Goal: Task Accomplishment & Management: Manage account settings

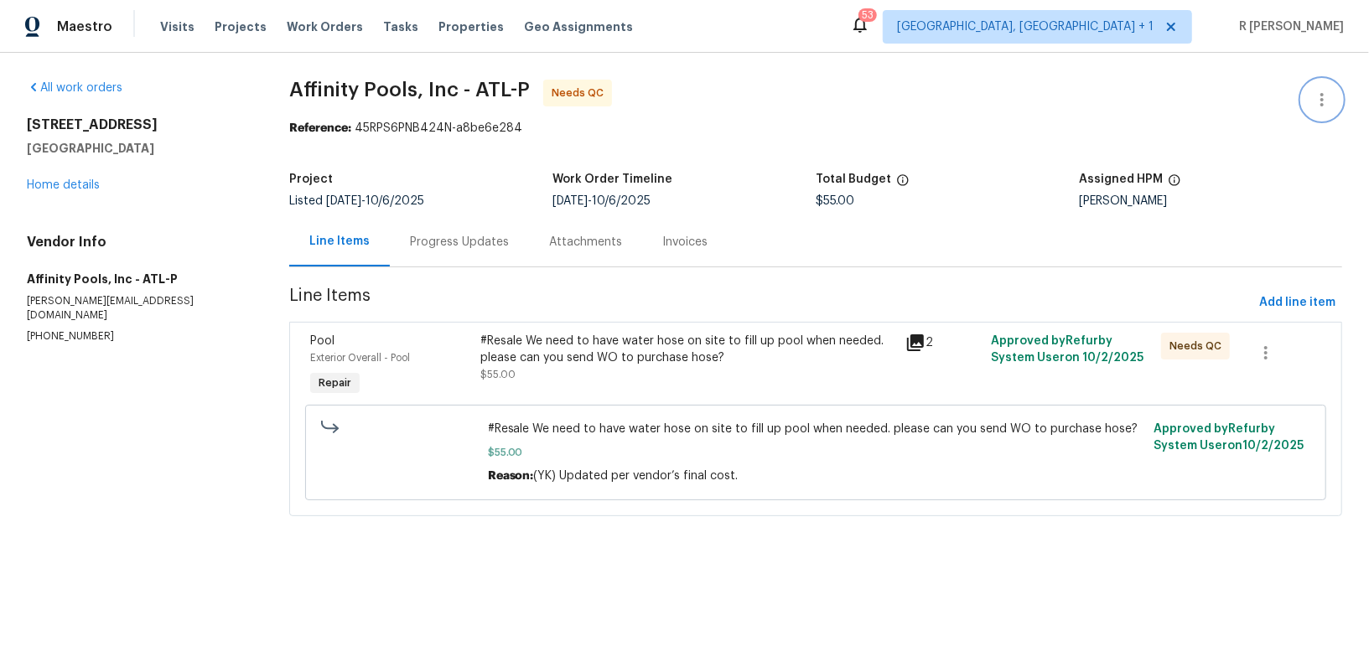
click at [1333, 111] on button "button" at bounding box center [1322, 100] width 40 height 40
click at [1256, 91] on li "Edit" at bounding box center [1267, 100] width 181 height 28
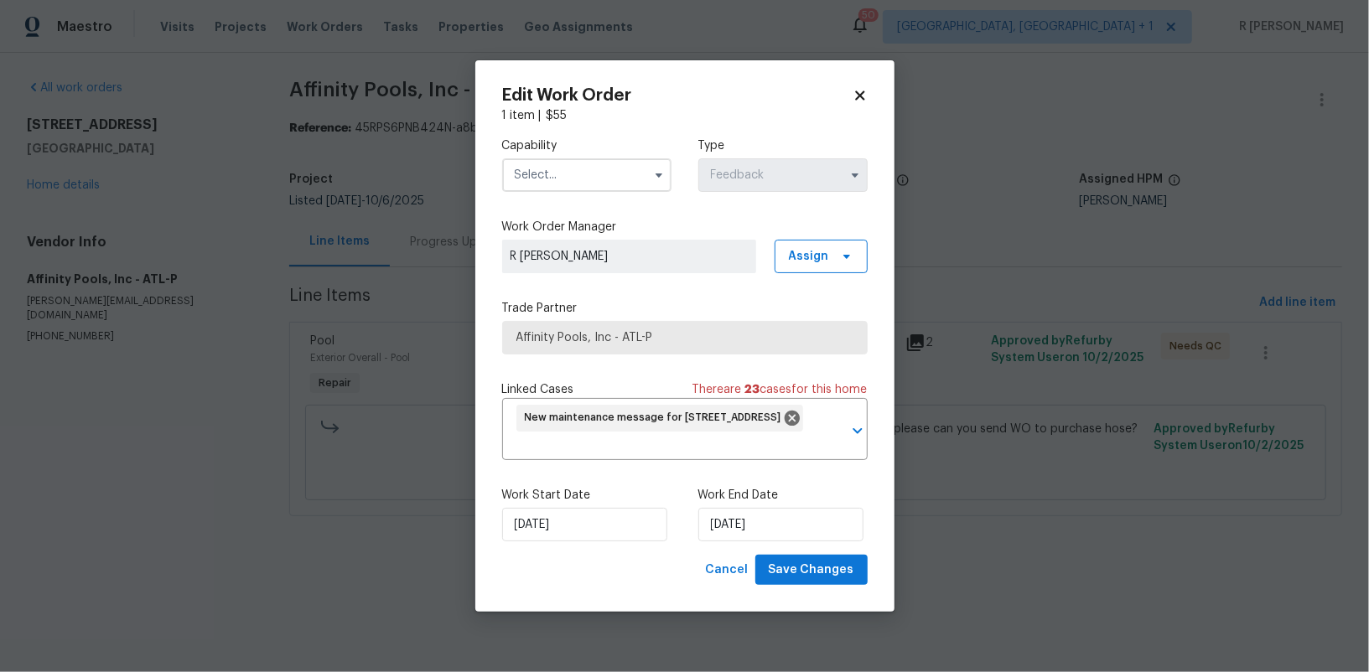
click at [568, 170] on input "text" at bounding box center [586, 175] width 169 height 34
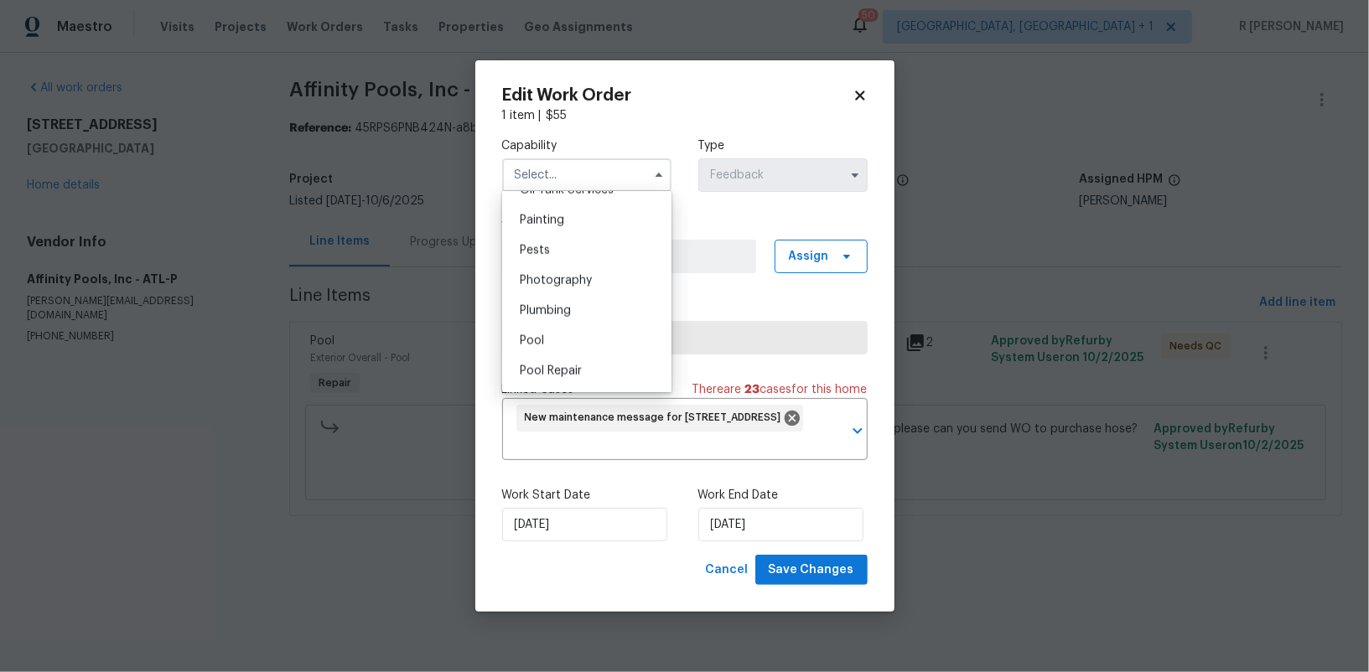
scroll to position [1377, 0]
click at [552, 364] on div "Pool" at bounding box center [586, 363] width 161 height 30
type input "Pool"
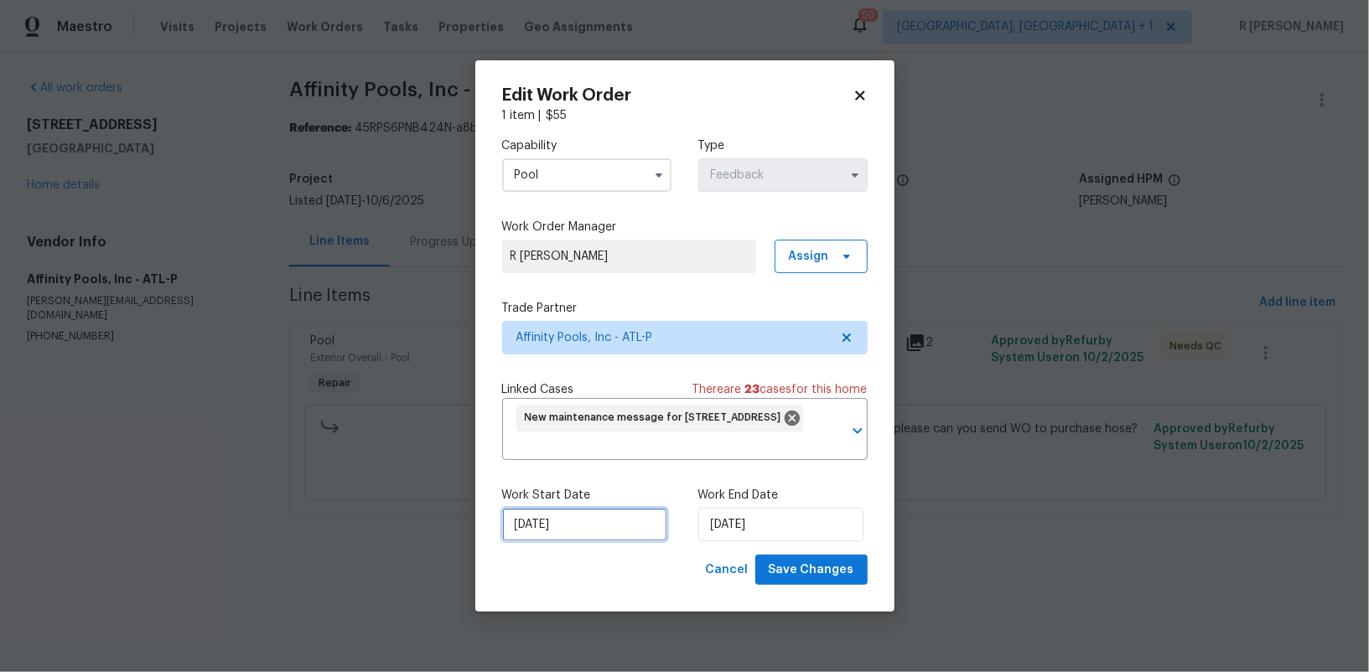
click at [556, 519] on input "[DATE]" at bounding box center [584, 525] width 165 height 34
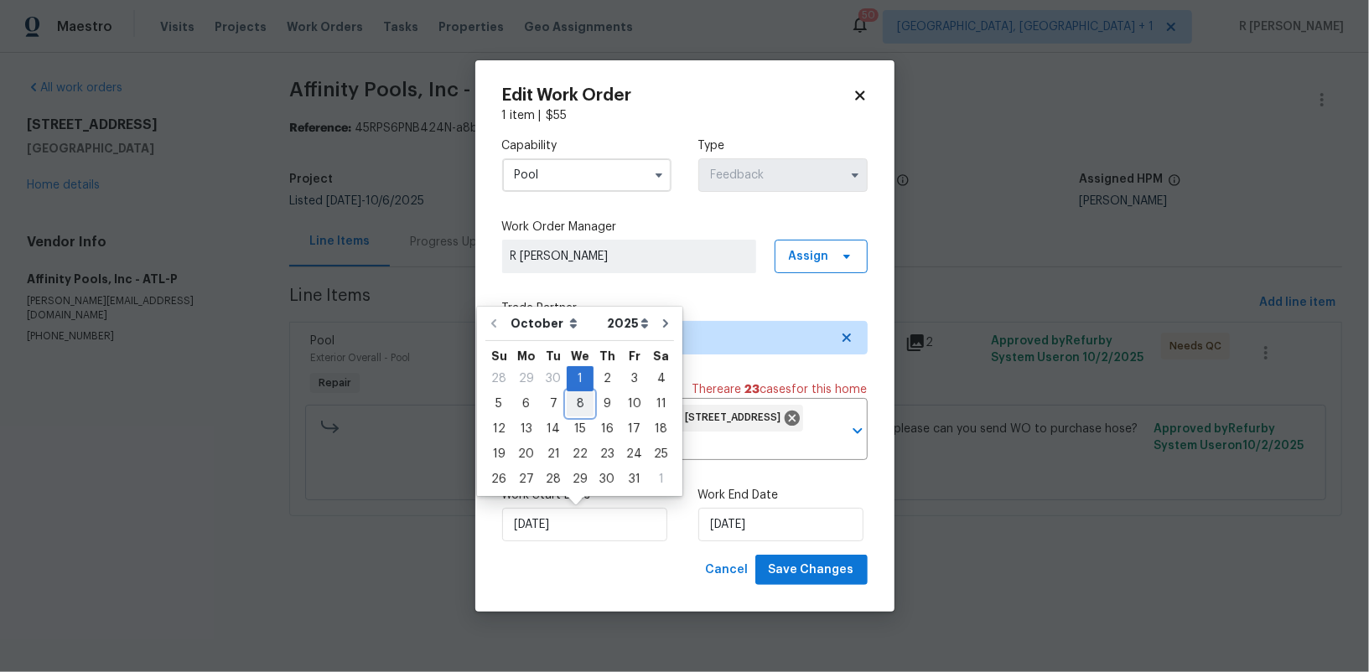
click at [578, 398] on div "8" at bounding box center [580, 403] width 27 height 23
type input "[DATE]"
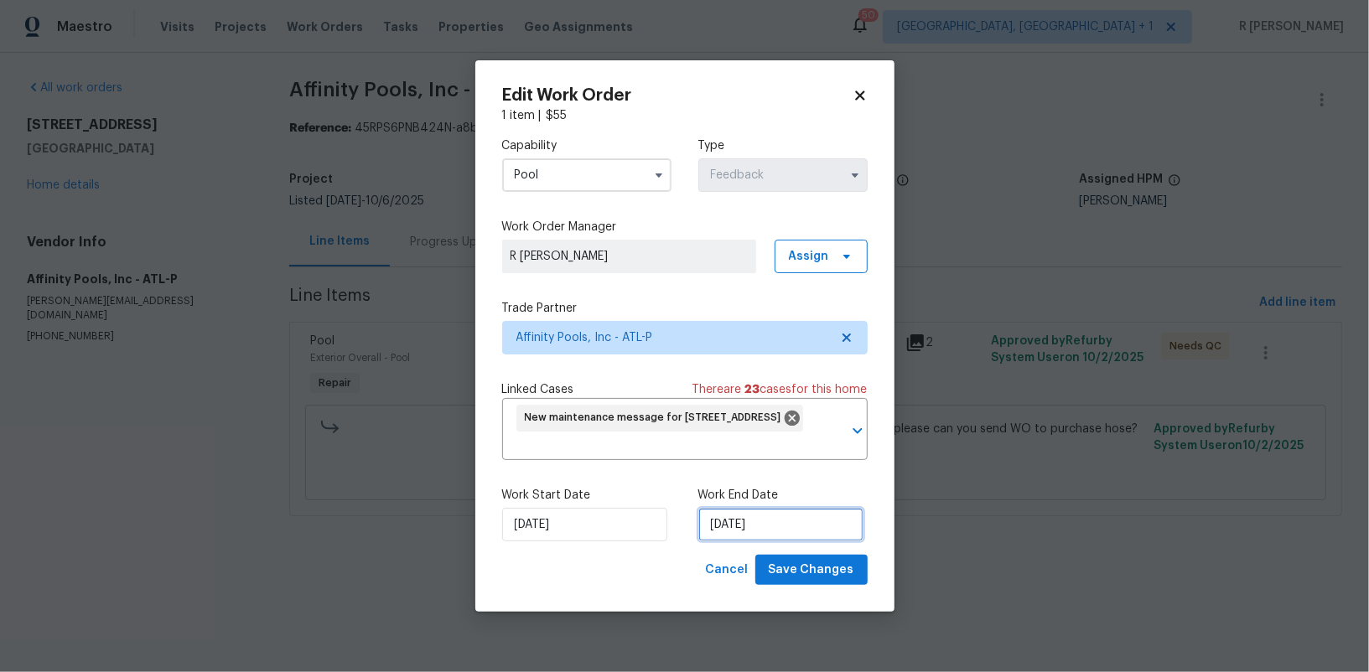
click at [723, 519] on input "[DATE]" at bounding box center [780, 525] width 165 height 34
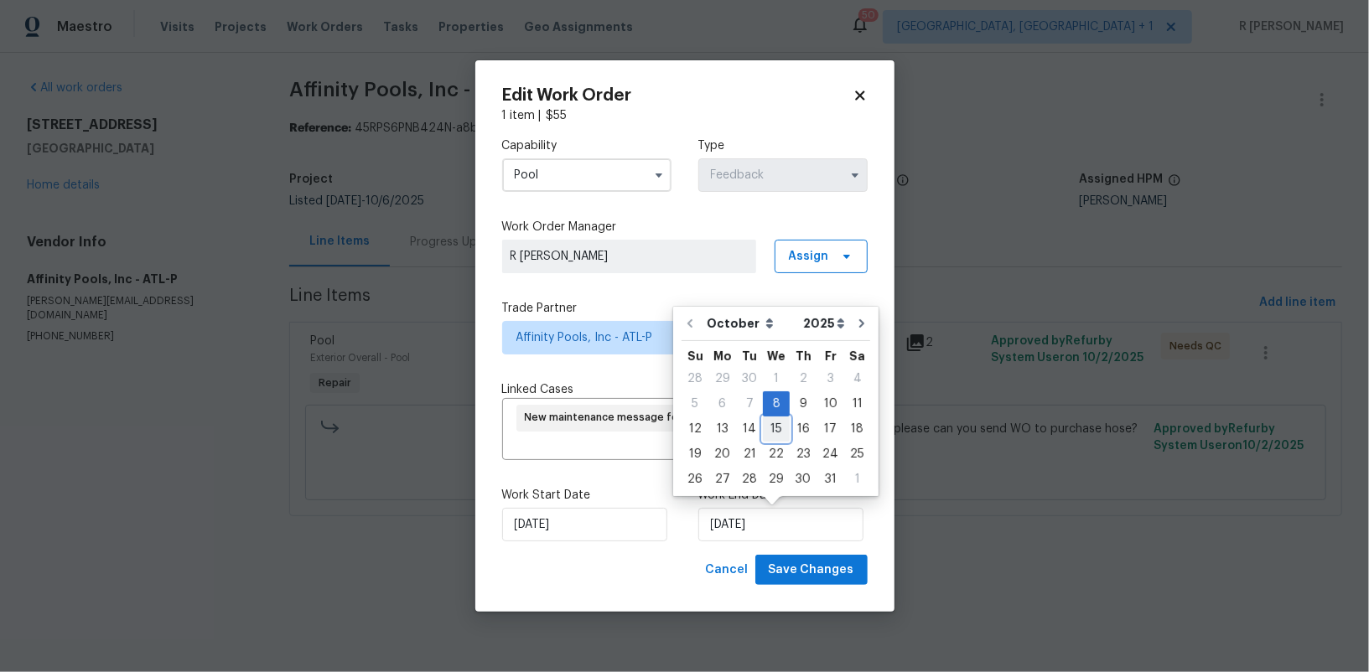
click at [765, 428] on div "15" at bounding box center [776, 429] width 27 height 23
type input "[DATE]"
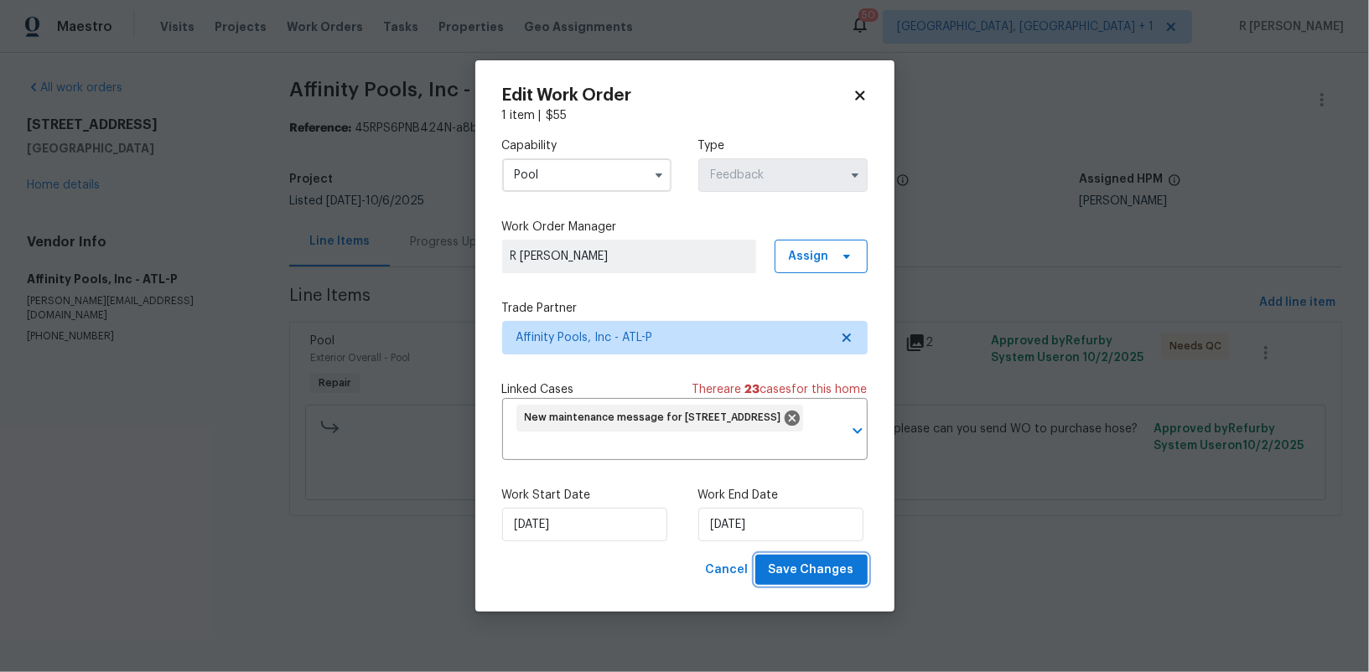
click at [791, 568] on span "Save Changes" at bounding box center [812, 570] width 86 height 21
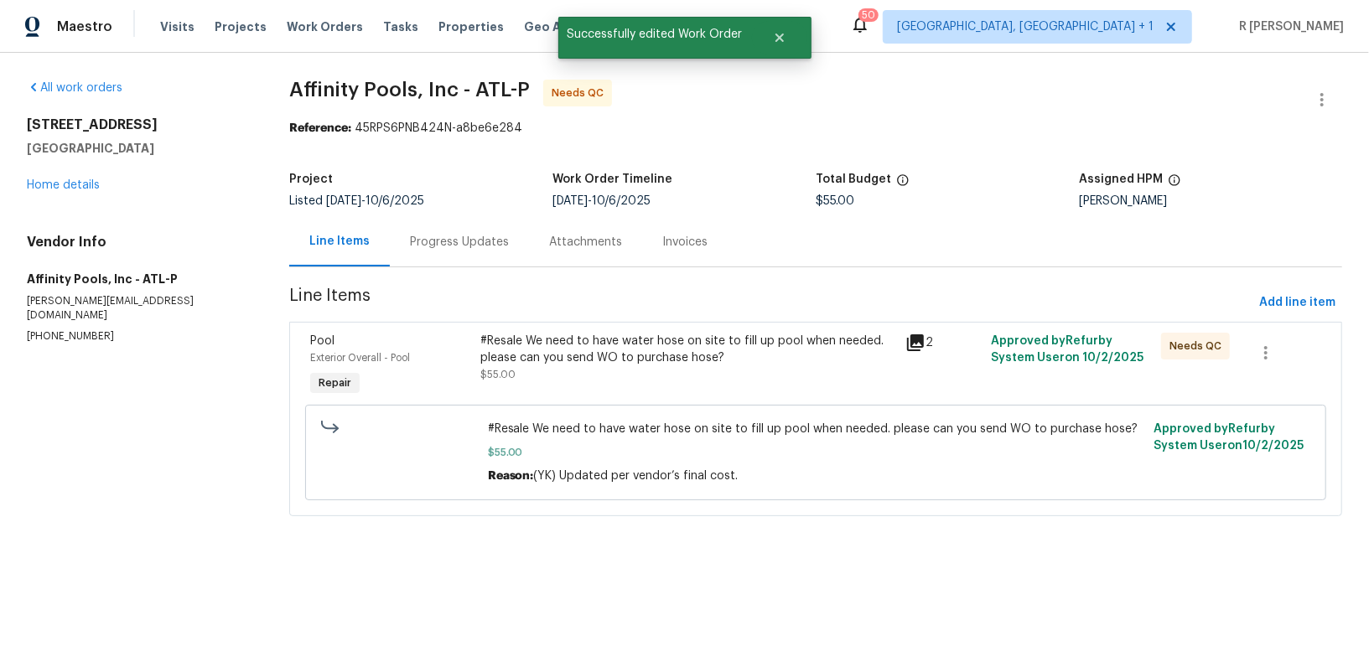
click at [652, 343] on div "#Resale We need to have water hose on site to fill up pool when needed. please …" at bounding box center [688, 350] width 416 height 34
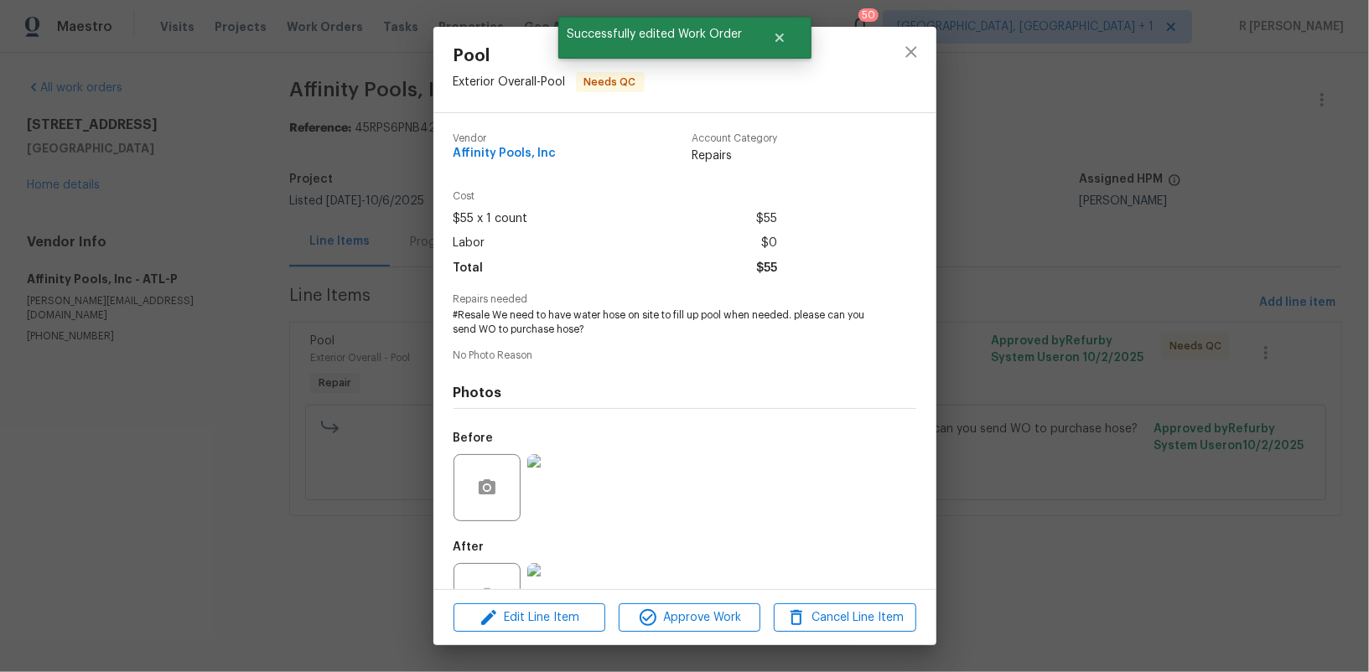
scroll to position [57, 0]
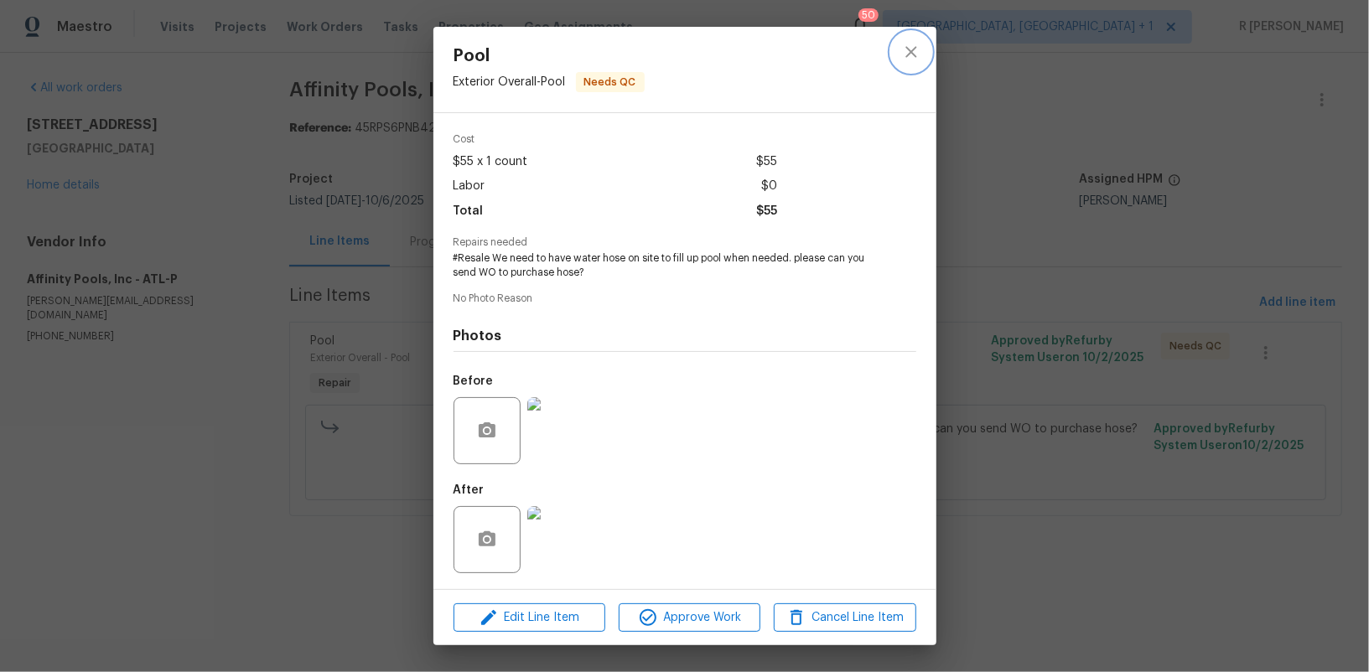
click at [915, 46] on icon "close" at bounding box center [911, 52] width 20 height 20
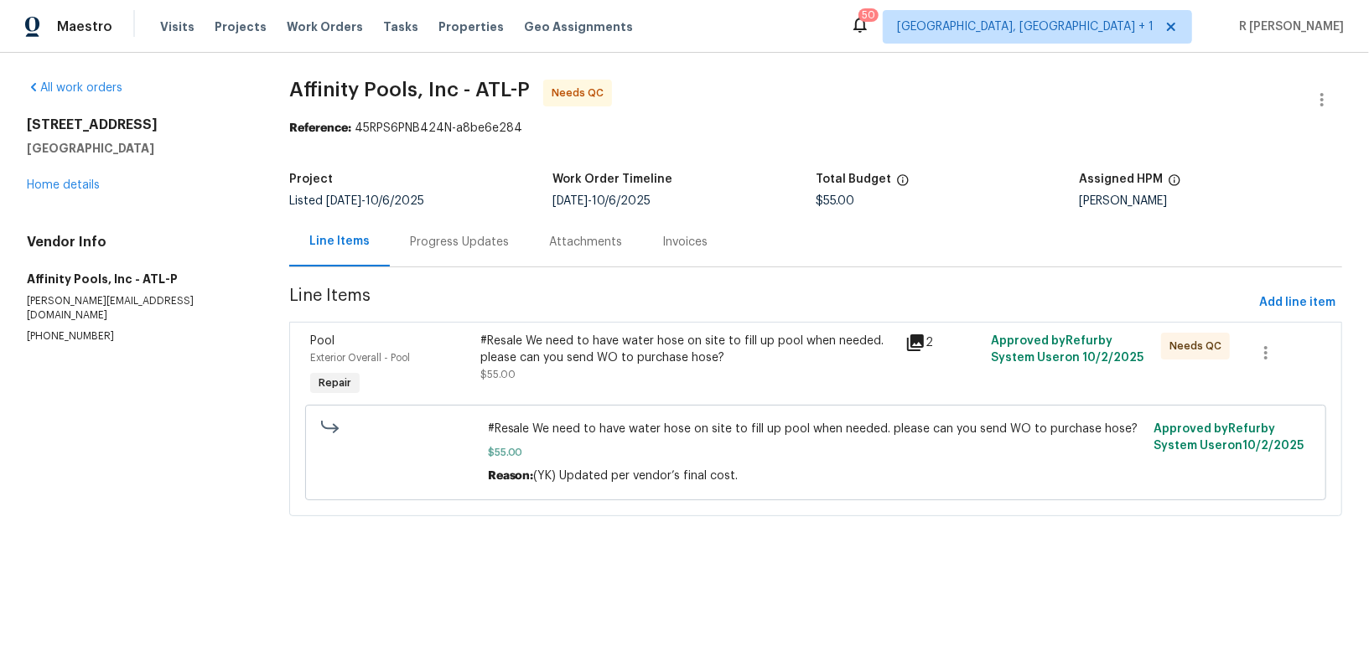
click at [494, 251] on div "Progress Updates" at bounding box center [459, 241] width 139 height 49
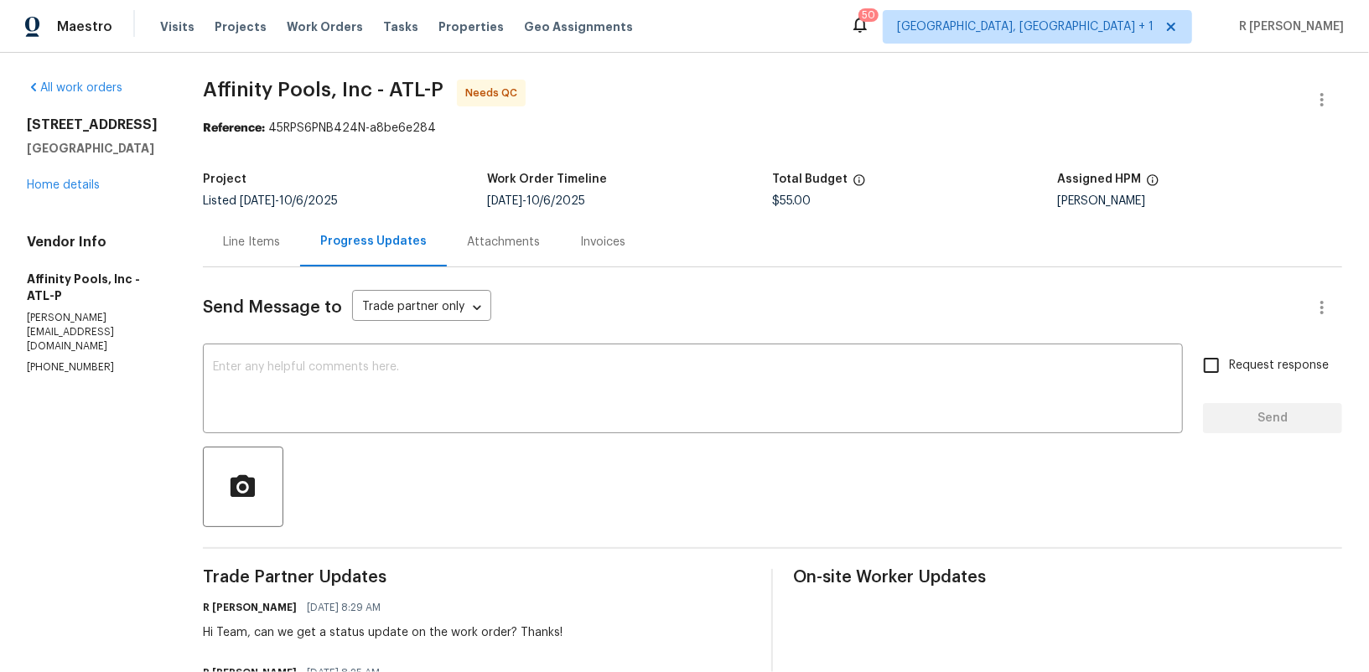
click at [276, 241] on div "Line Items" at bounding box center [251, 242] width 57 height 17
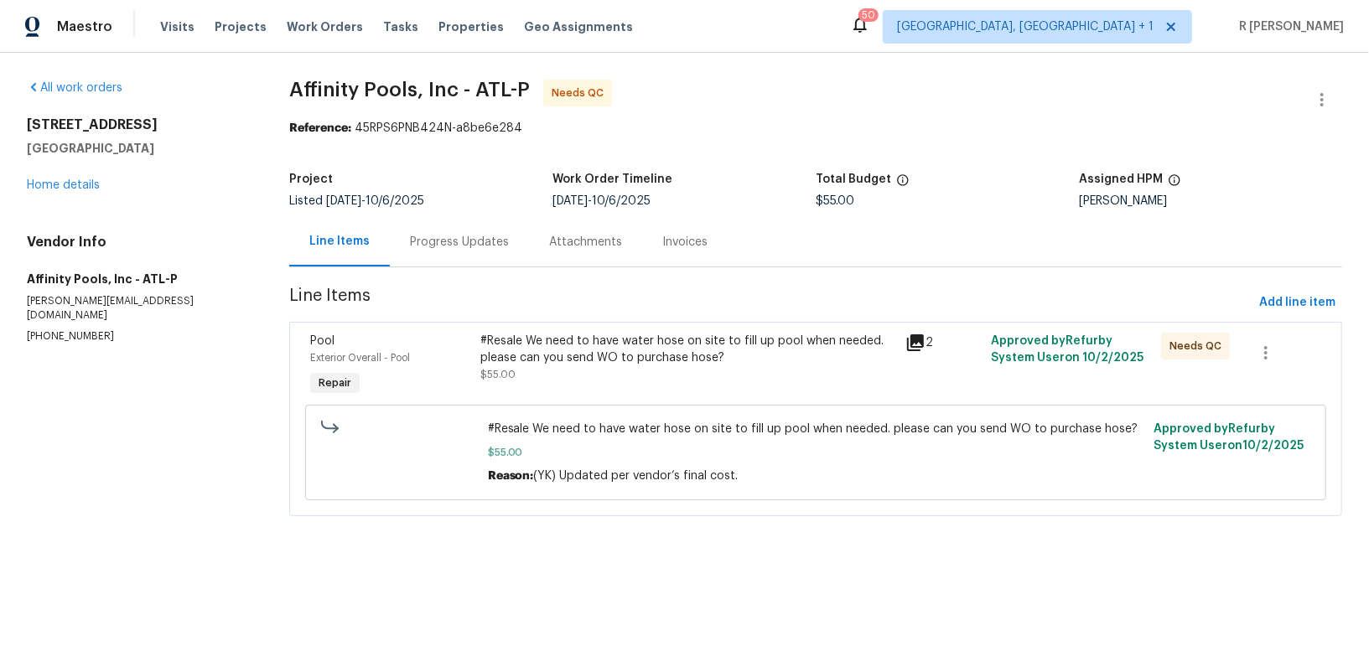
click at [632, 341] on div "#Resale We need to have water hose on site to fill up pool when needed. please …" at bounding box center [688, 350] width 416 height 34
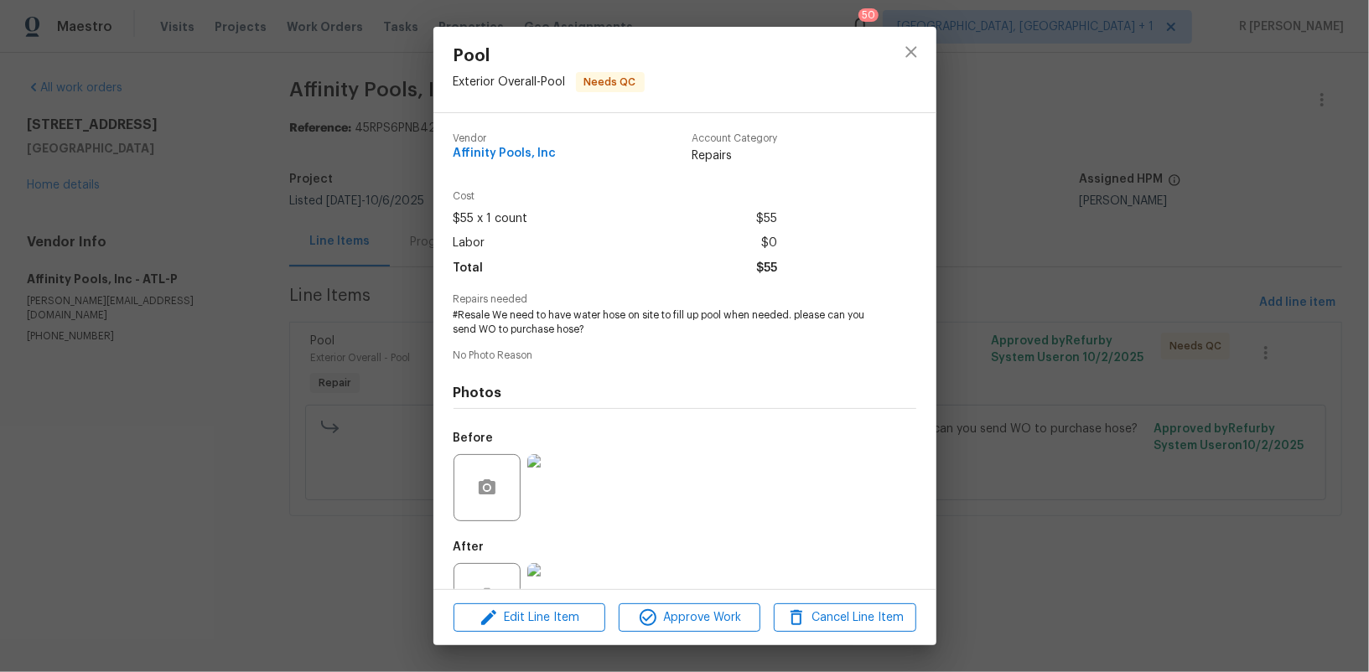
scroll to position [57, 0]
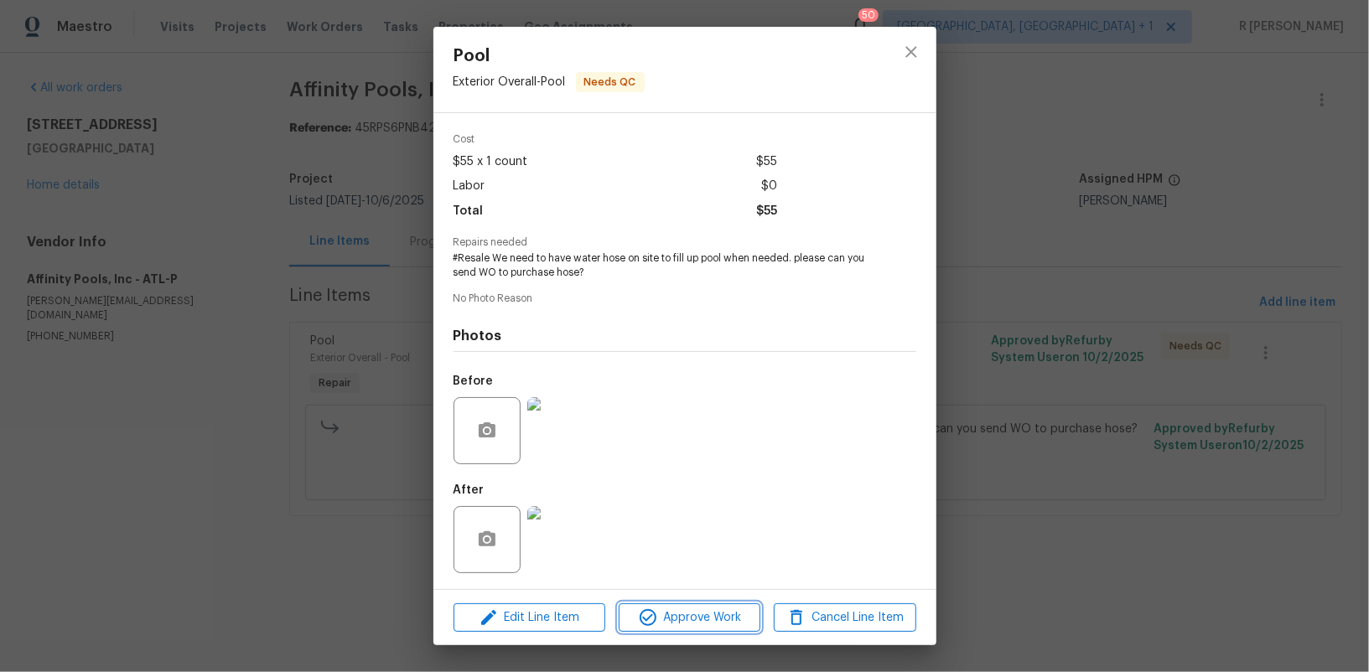
click at [707, 619] on span "Approve Work" at bounding box center [690, 618] width 132 height 21
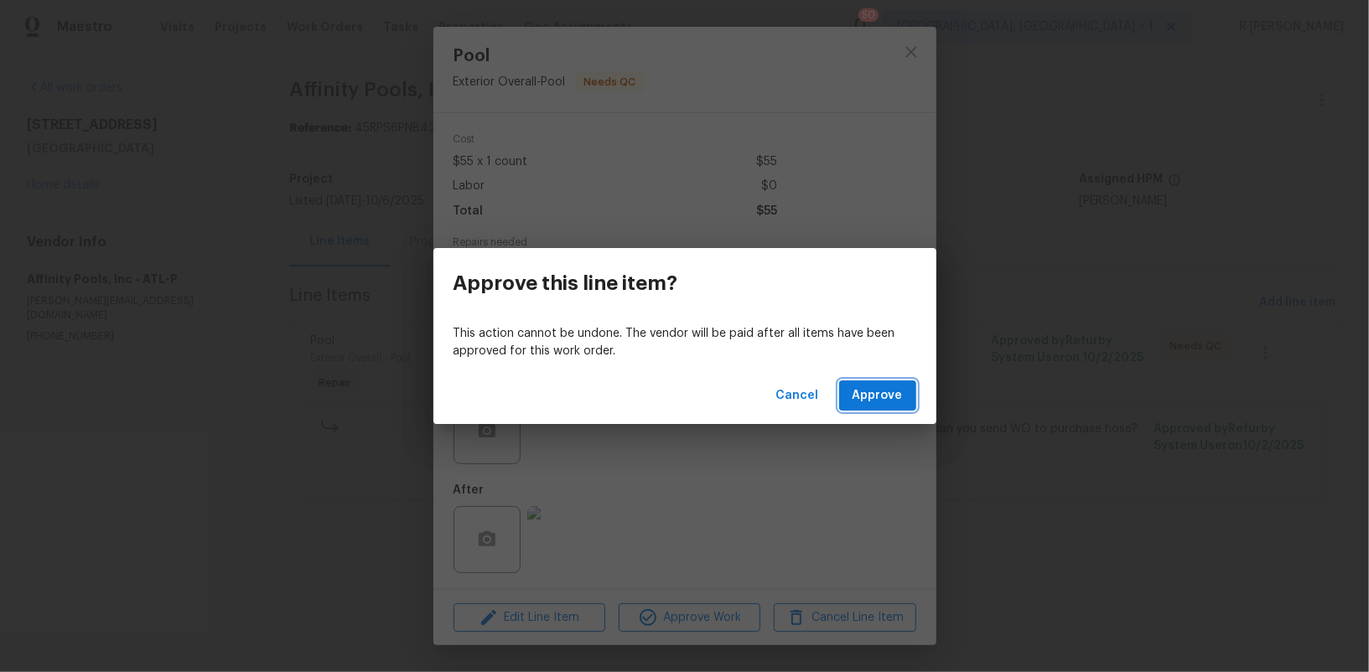
click at [869, 388] on span "Approve" at bounding box center [878, 396] width 50 height 21
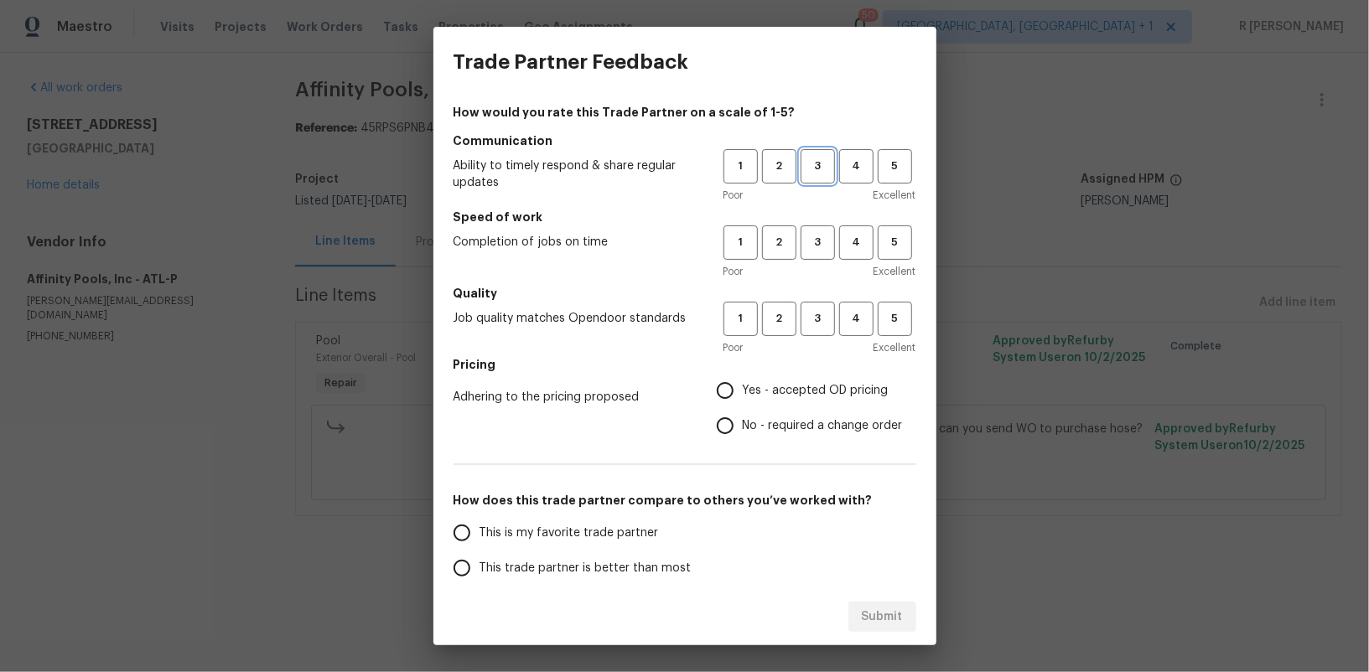
click at [816, 159] on span "3" at bounding box center [817, 166] width 31 height 19
click at [822, 240] on span "3" at bounding box center [817, 242] width 31 height 19
click at [828, 319] on span "3" at bounding box center [817, 318] width 31 height 19
click at [734, 401] on input "Yes - accepted OD pricing" at bounding box center [725, 390] width 35 height 35
radio input "true"
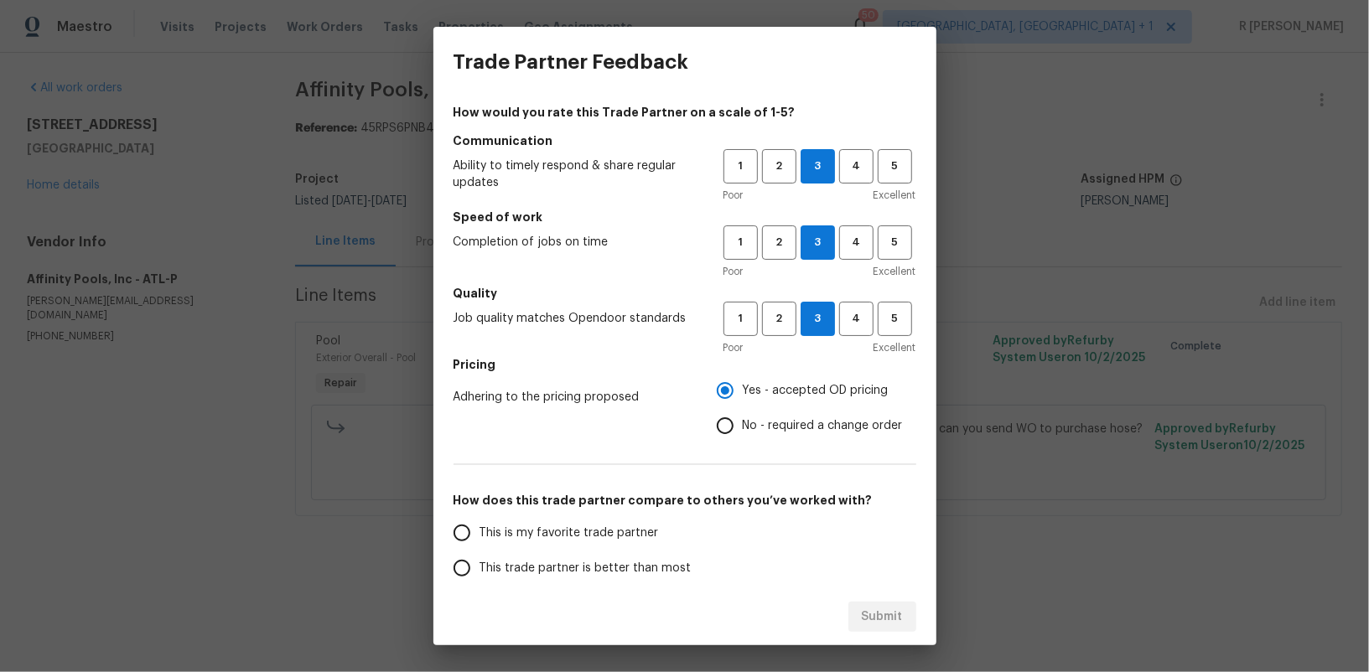
click at [625, 558] on label "This trade partner is better than most" at bounding box center [576, 568] width 265 height 35
click at [480, 558] on input "This trade partner is better than most" at bounding box center [461, 568] width 35 height 35
click at [872, 610] on span "Submit" at bounding box center [882, 617] width 41 height 21
radio input "true"
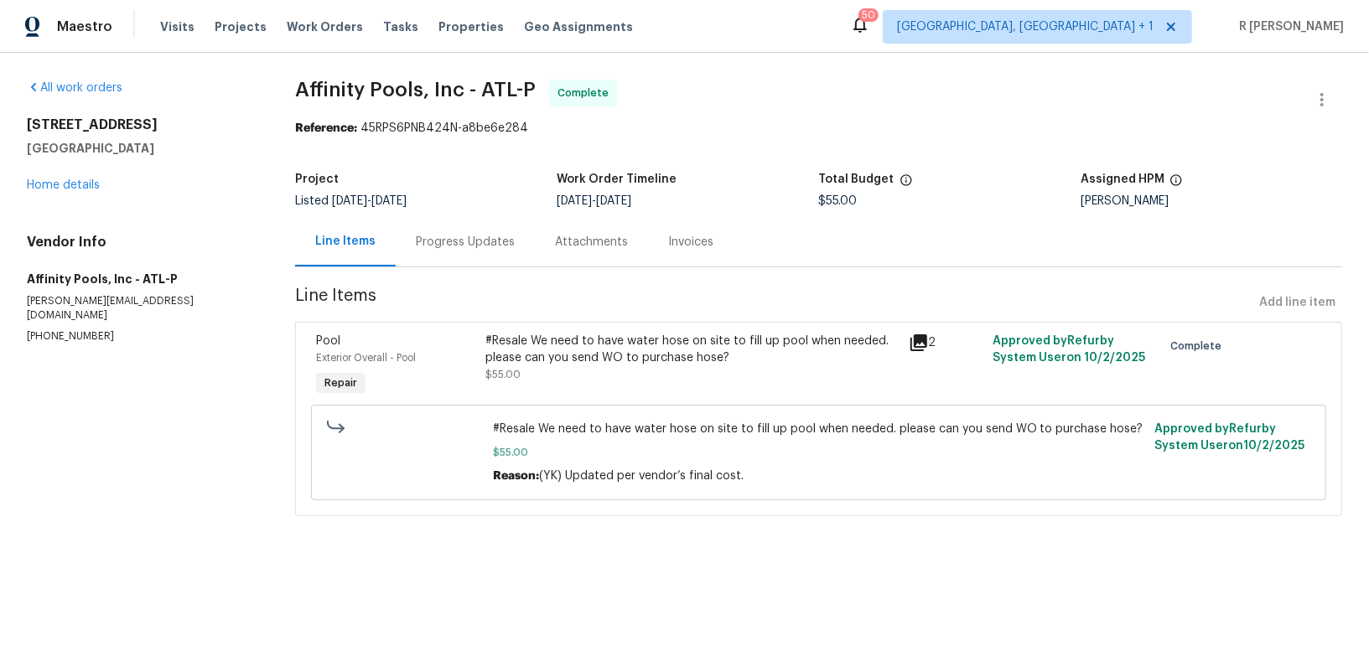
click at [481, 249] on div "Progress Updates" at bounding box center [465, 242] width 99 height 17
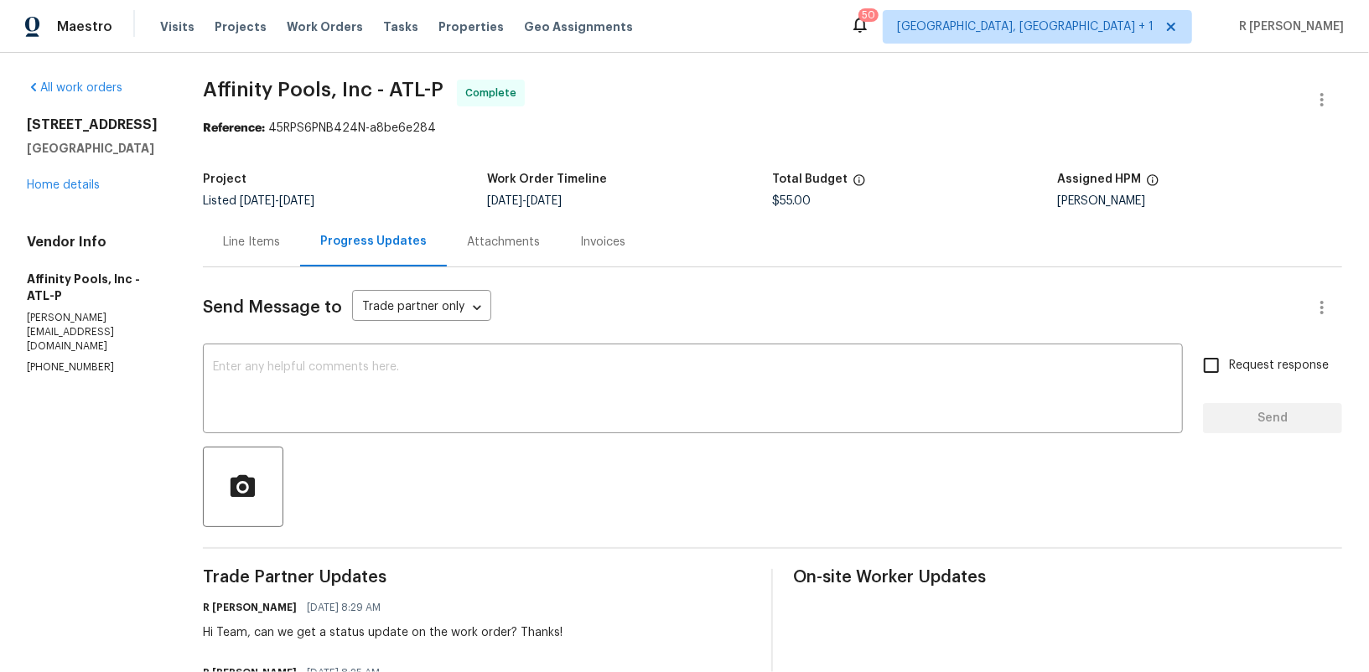
drag, startPoint x: 369, startPoint y: 329, endPoint x: 318, endPoint y: 101, distance: 233.7
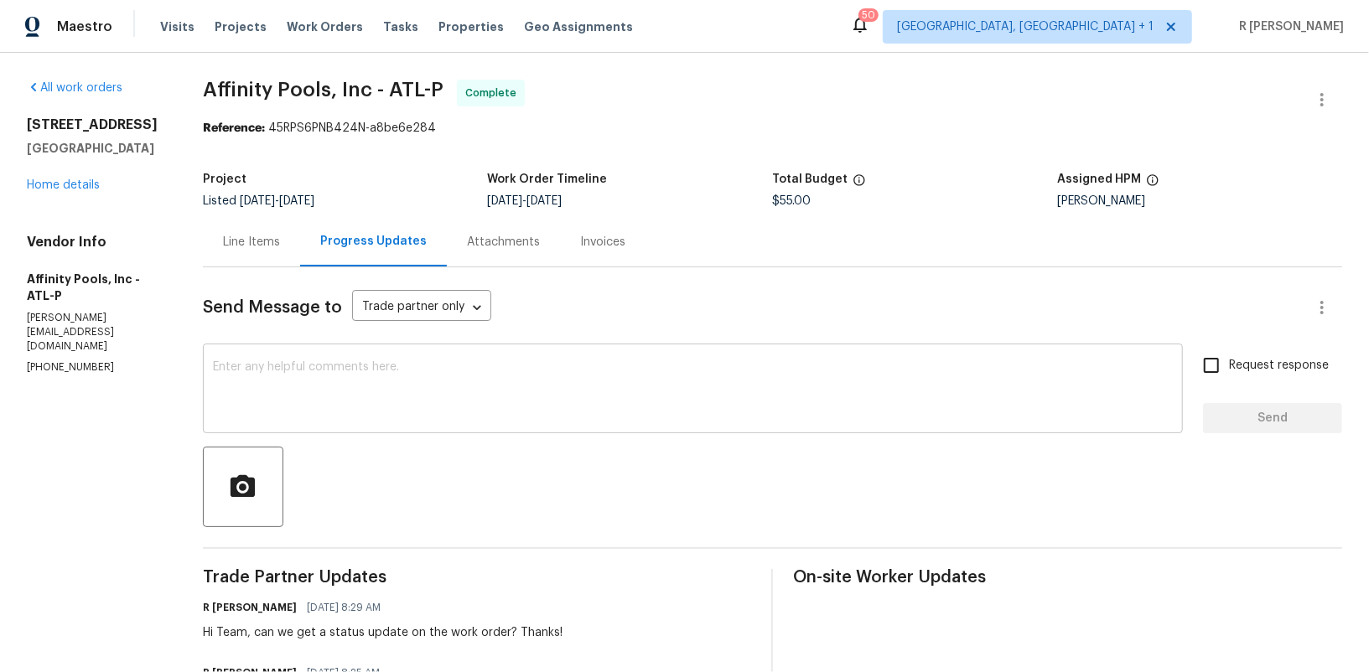
click at [491, 393] on textarea at bounding box center [693, 390] width 960 height 59
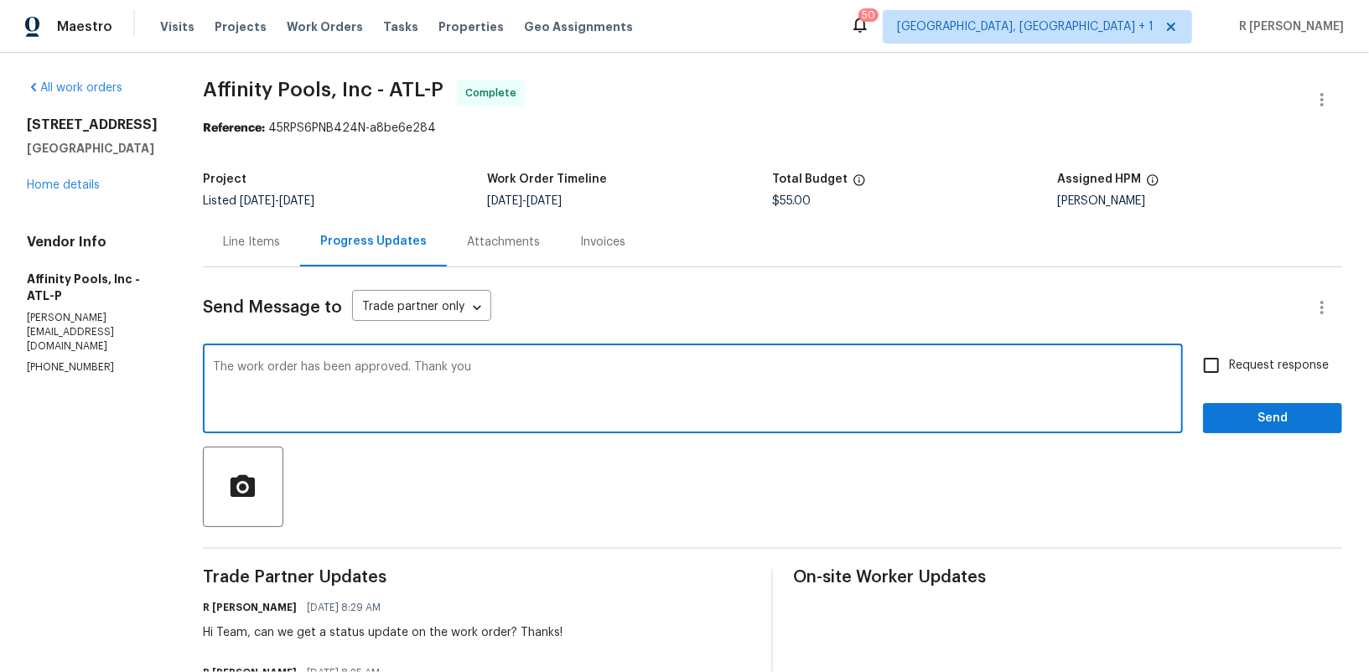
type textarea "The work order has been approved. Thank you"
click at [1287, 372] on span "Request response" at bounding box center [1279, 366] width 100 height 18
click at [1229, 372] on input "Request response" at bounding box center [1211, 365] width 35 height 35
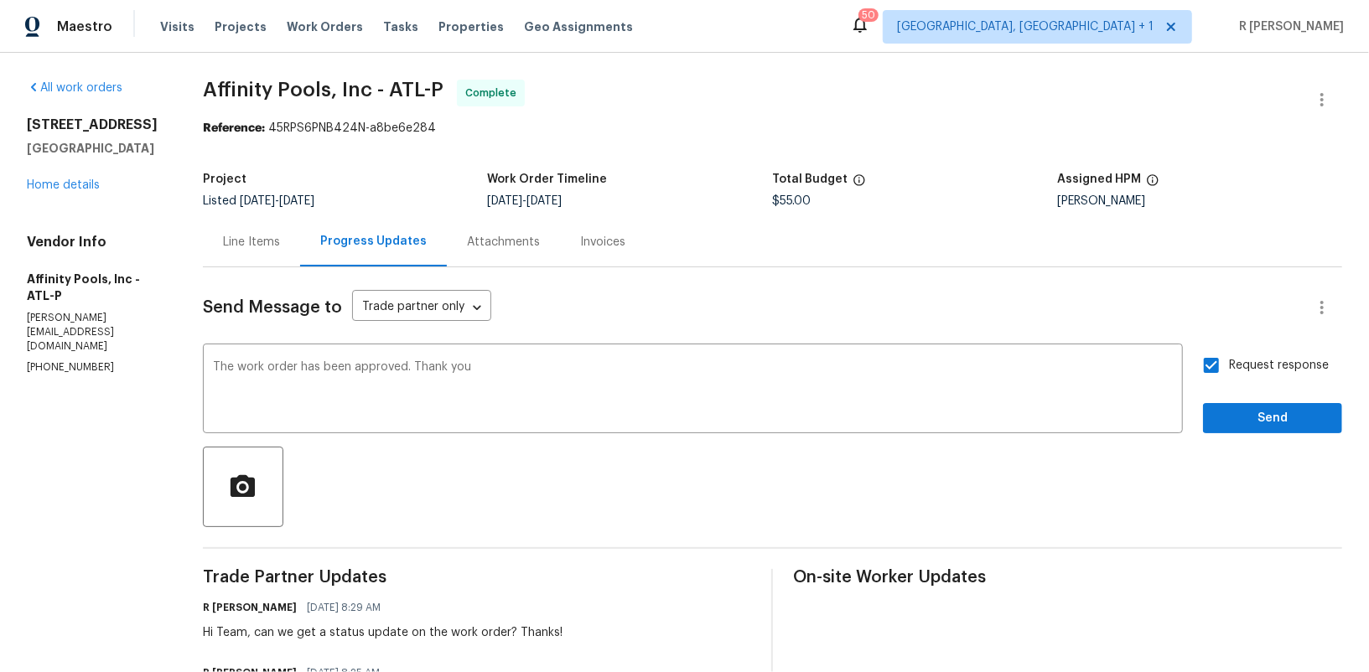
click at [1286, 371] on span "Request response" at bounding box center [1279, 366] width 100 height 18
click at [1229, 371] on input "Request response" at bounding box center [1211, 365] width 35 height 35
checkbox input "false"
click at [569, 355] on div "The work order has been approved. Thank you x ​" at bounding box center [693, 391] width 980 height 86
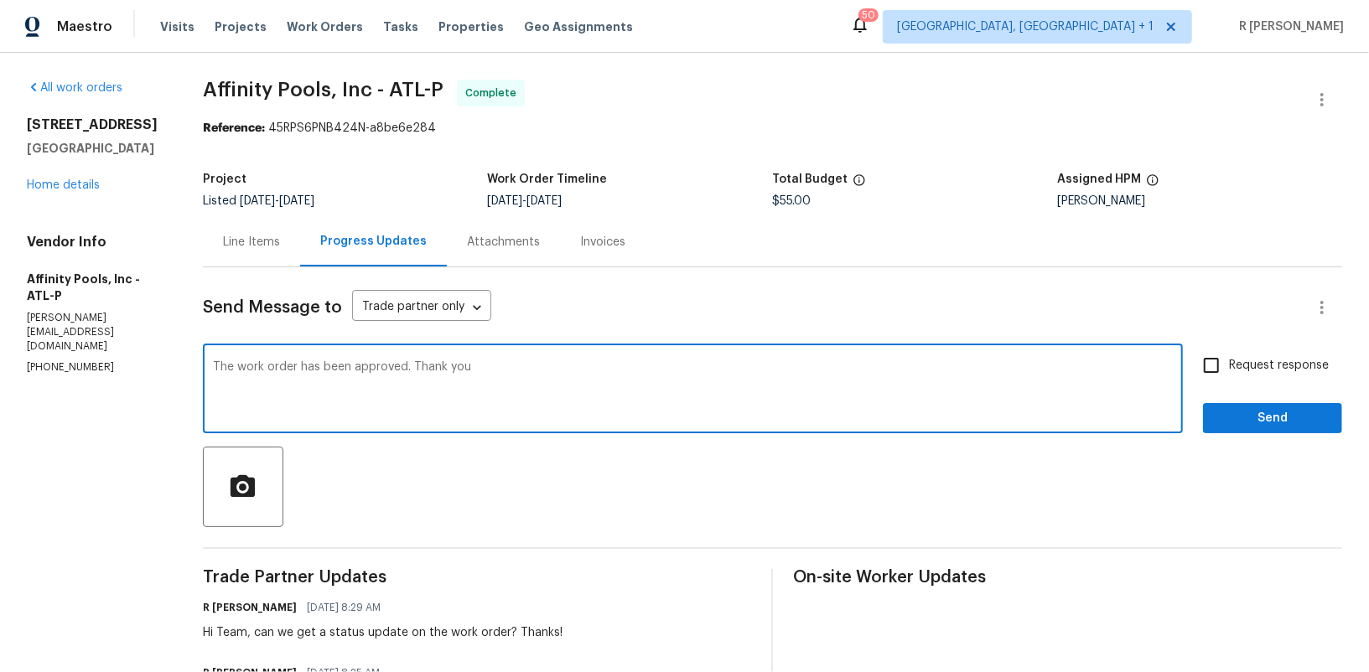
click at [413, 367] on textarea "The work order has been approved. Thank you" at bounding box center [693, 390] width 960 height 59
type textarea "The work order has been approved. Kindly upload the detailed invoice. Thank you"
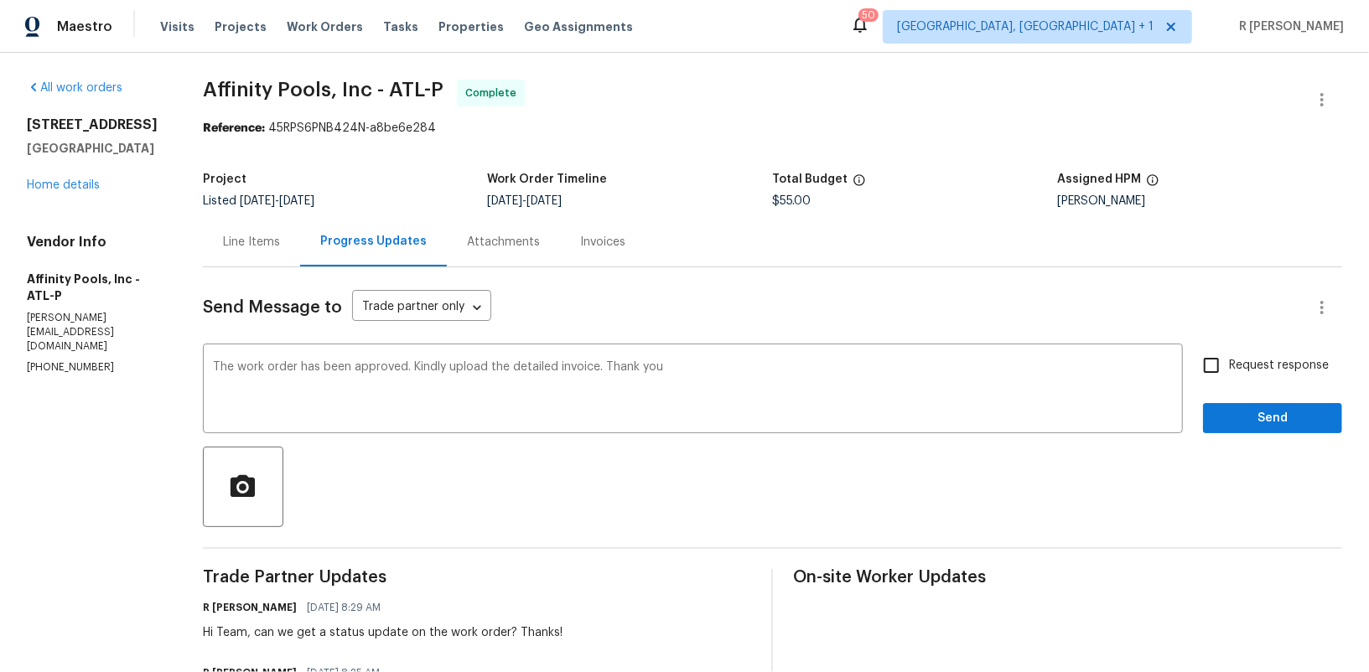
click at [1252, 410] on span "Send" at bounding box center [1273, 418] width 112 height 21
